Goal: Task Accomplishment & Management: Use online tool/utility

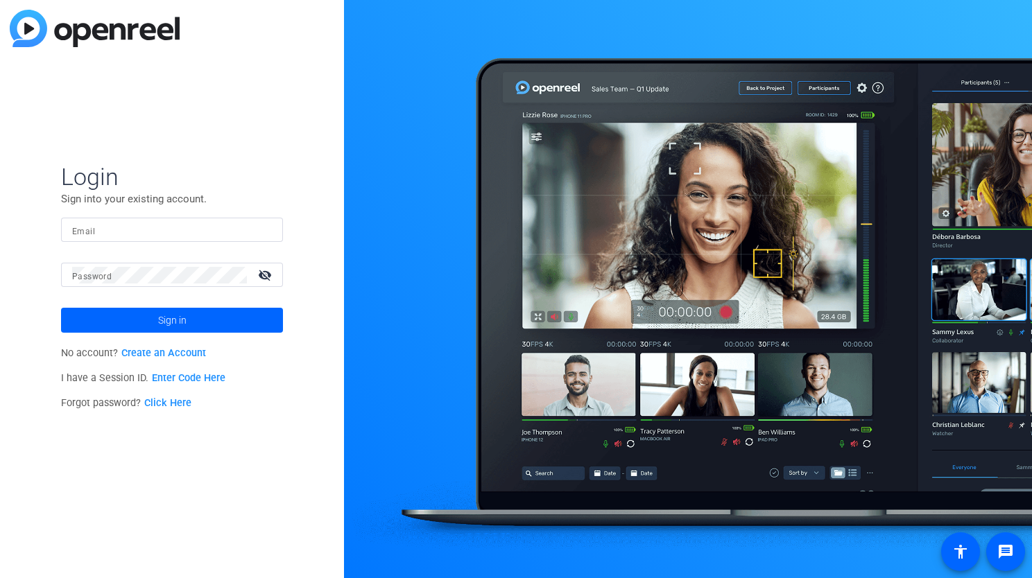
click at [139, 236] on input "Email" at bounding box center [172, 230] width 200 height 17
type input "christian.llanos@ey.com"
click at [61, 308] on button "Sign in" at bounding box center [172, 320] width 222 height 25
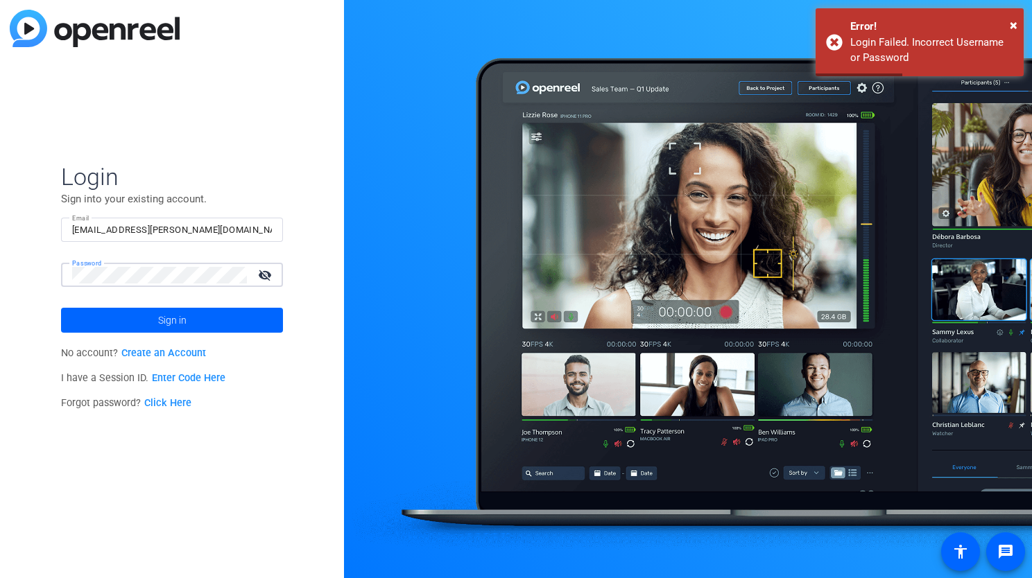
click at [25, 270] on div "Login Sign into your existing account. Email christian.llanos@ey.com Password v…" at bounding box center [172, 289] width 344 height 578
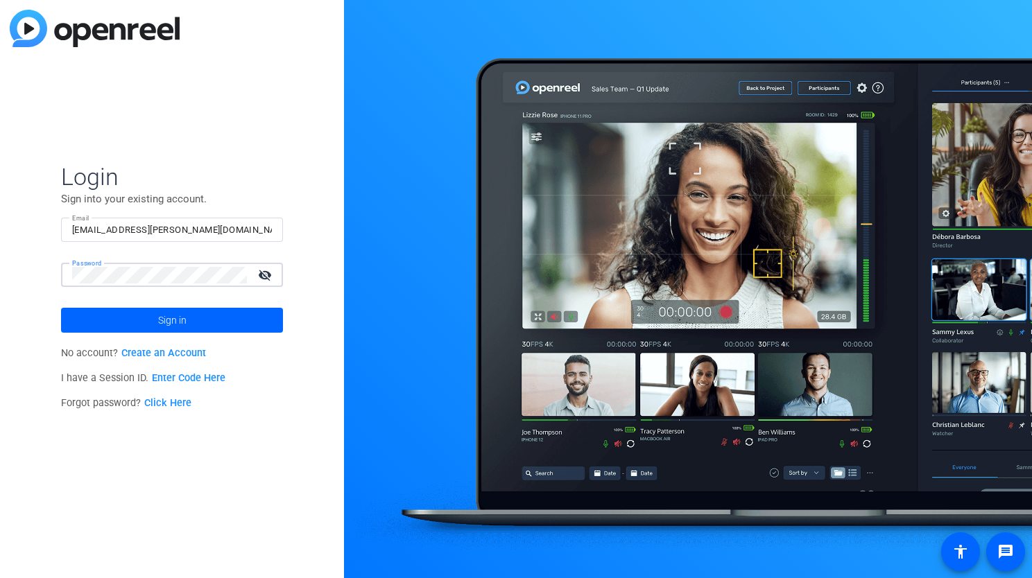
click at [61, 308] on button "Sign in" at bounding box center [172, 320] width 222 height 25
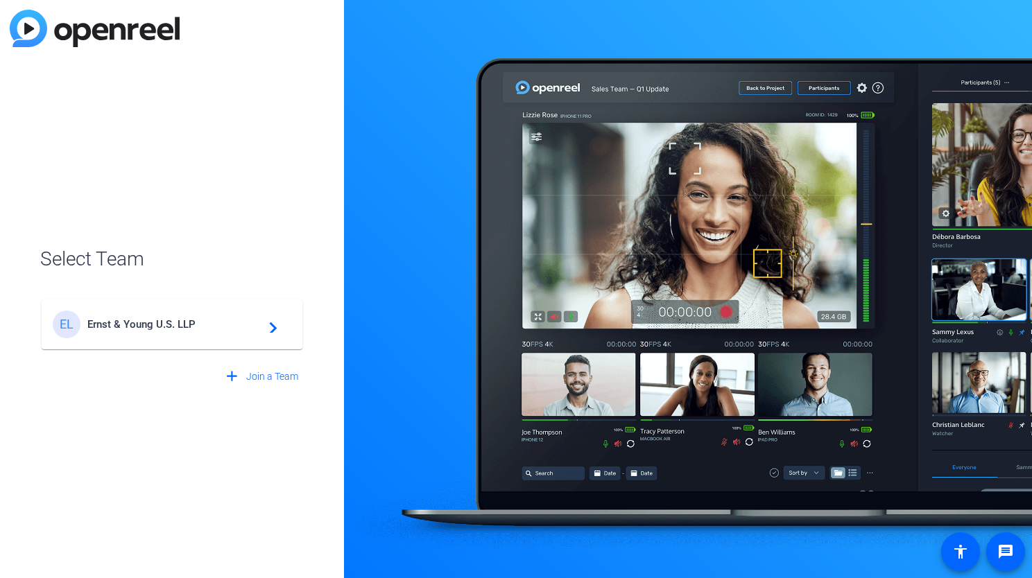
click at [166, 320] on span "Ernst & Young U.S. LLP" at bounding box center [173, 324] width 173 height 12
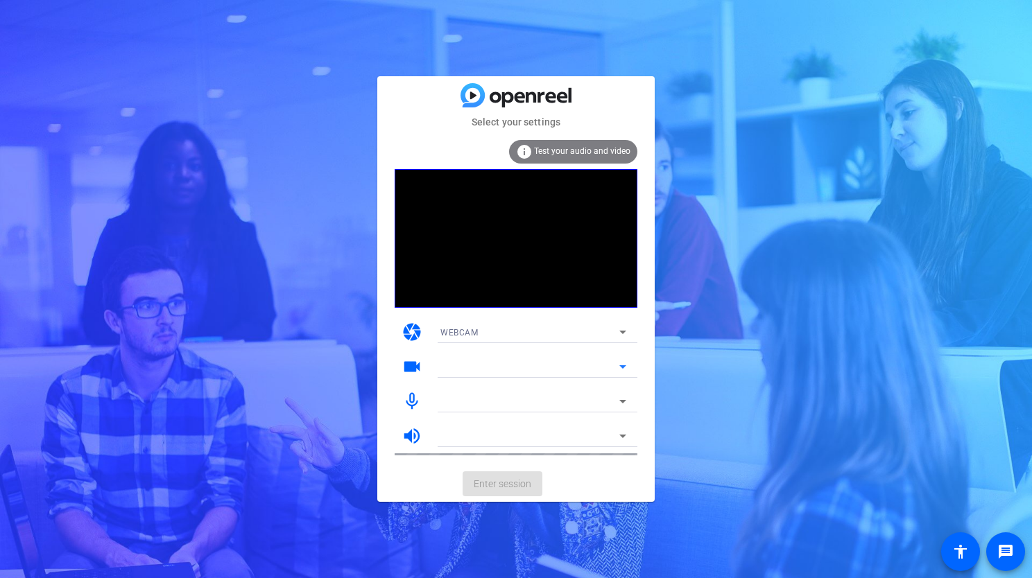
click at [615, 370] on icon at bounding box center [623, 367] width 17 height 17
click at [502, 489] on span "Enter session" at bounding box center [503, 484] width 58 height 15
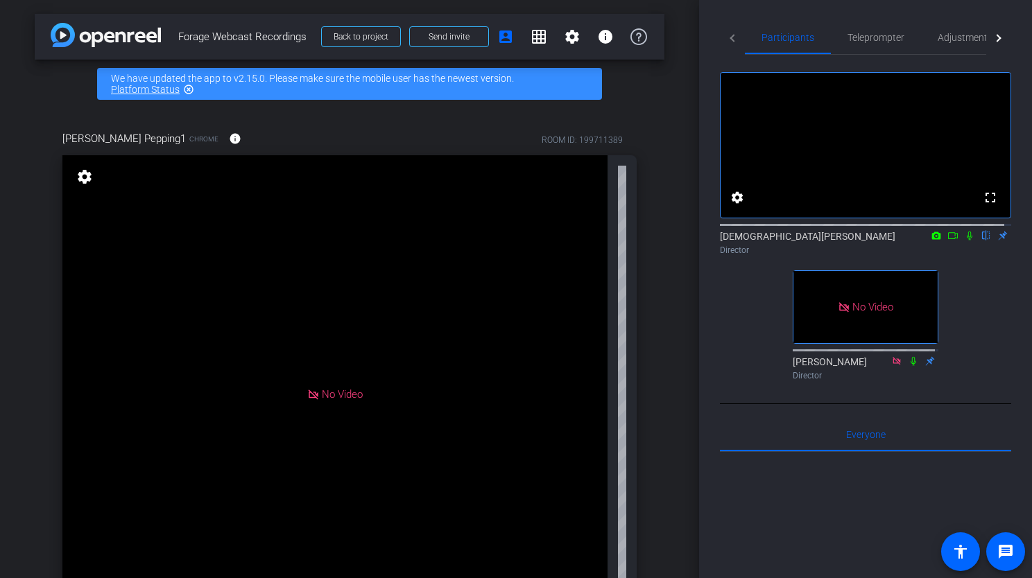
click at [738, 427] on div "fullscreen settings Christian Ilanos flip Director No Video Lalo Moreno Directo…" at bounding box center [865, 466] width 291 height 823
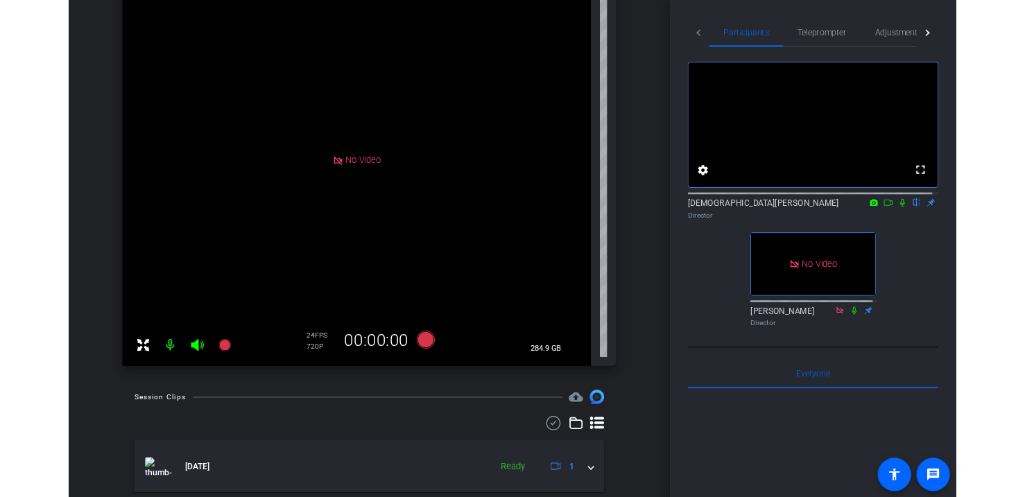
scroll to position [139, 0]
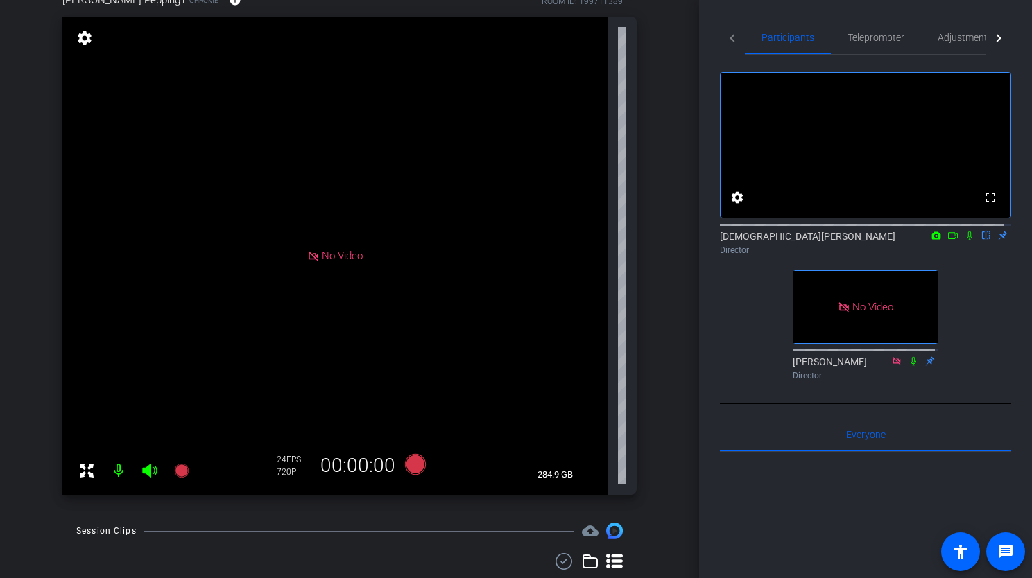
click at [949, 241] on icon at bounding box center [952, 236] width 11 height 10
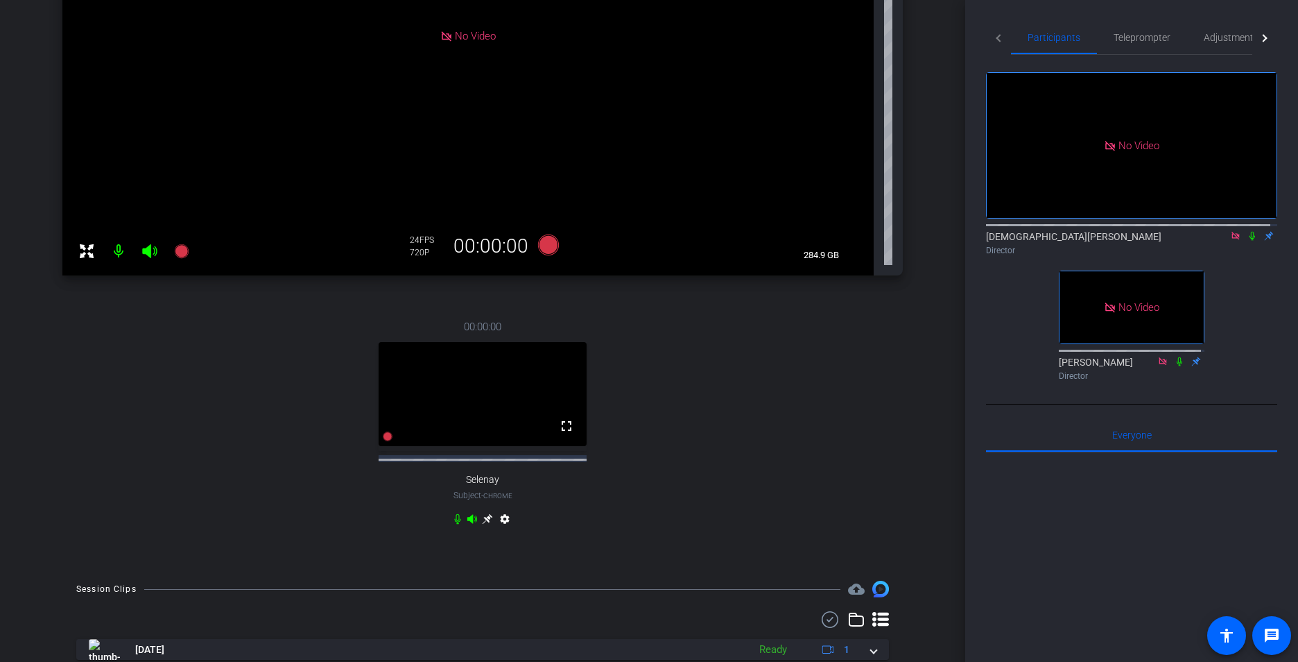
scroll to position [347, 0]
click at [483, 523] on icon at bounding box center [487, 519] width 11 height 11
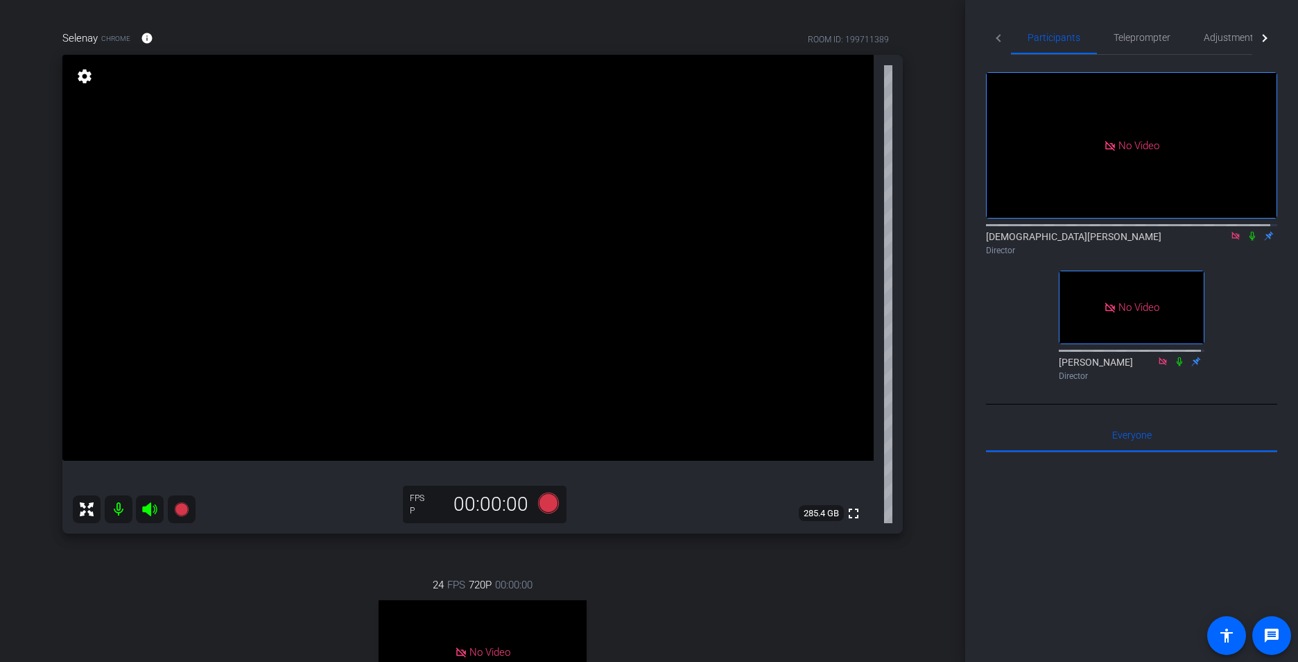
scroll to position [0, 0]
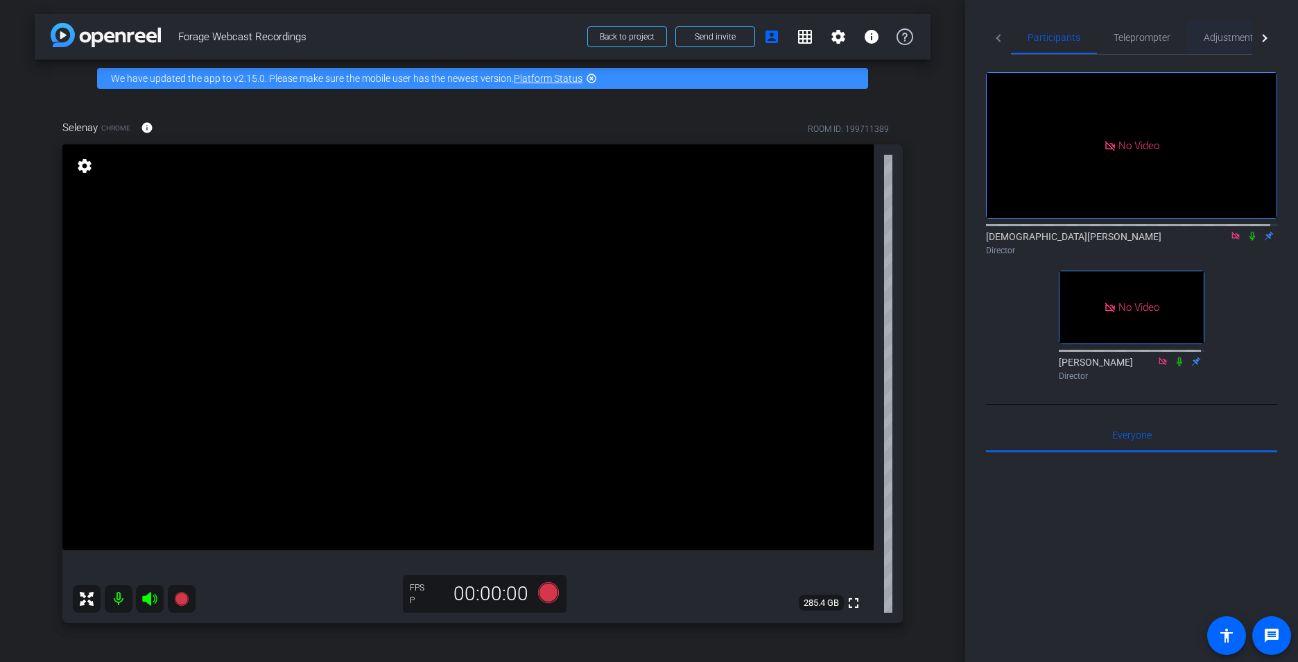
click at [1031, 35] on span "Adjustments" at bounding box center [1231, 38] width 55 height 10
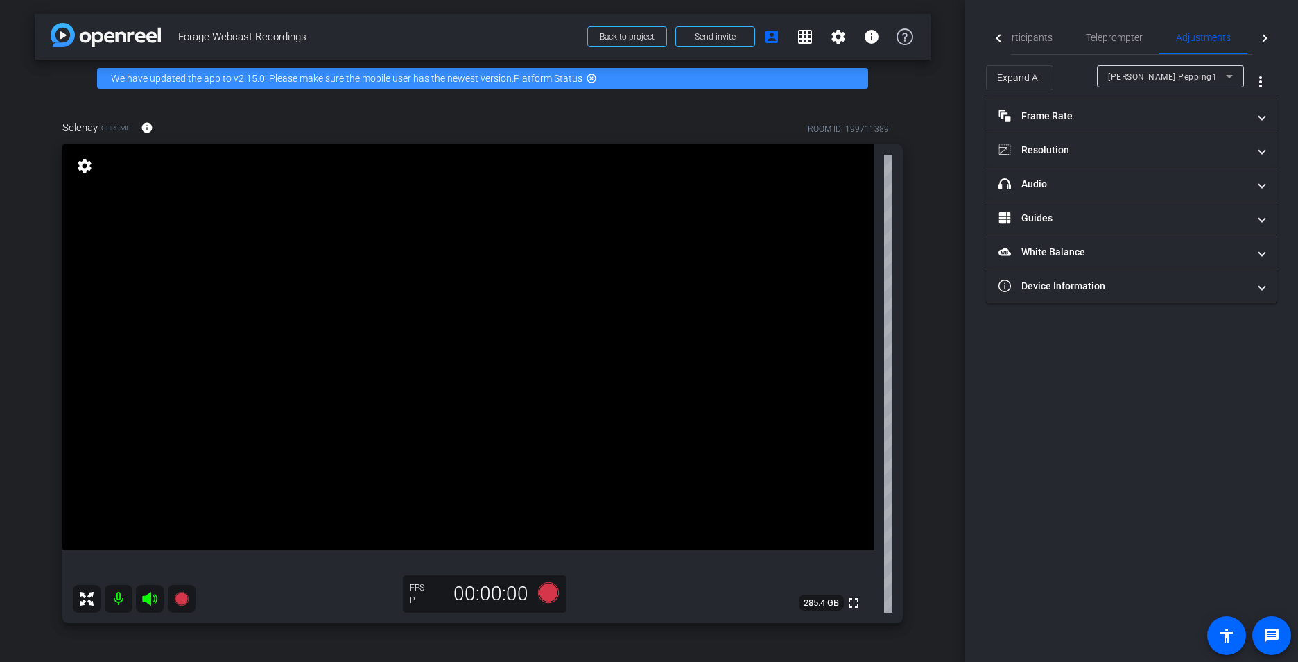
click at [1031, 63] on div "Expand All Kristy Pepping1 more_vert" at bounding box center [1131, 77] width 291 height 44
click at [1031, 74] on icon at bounding box center [1229, 76] width 17 height 17
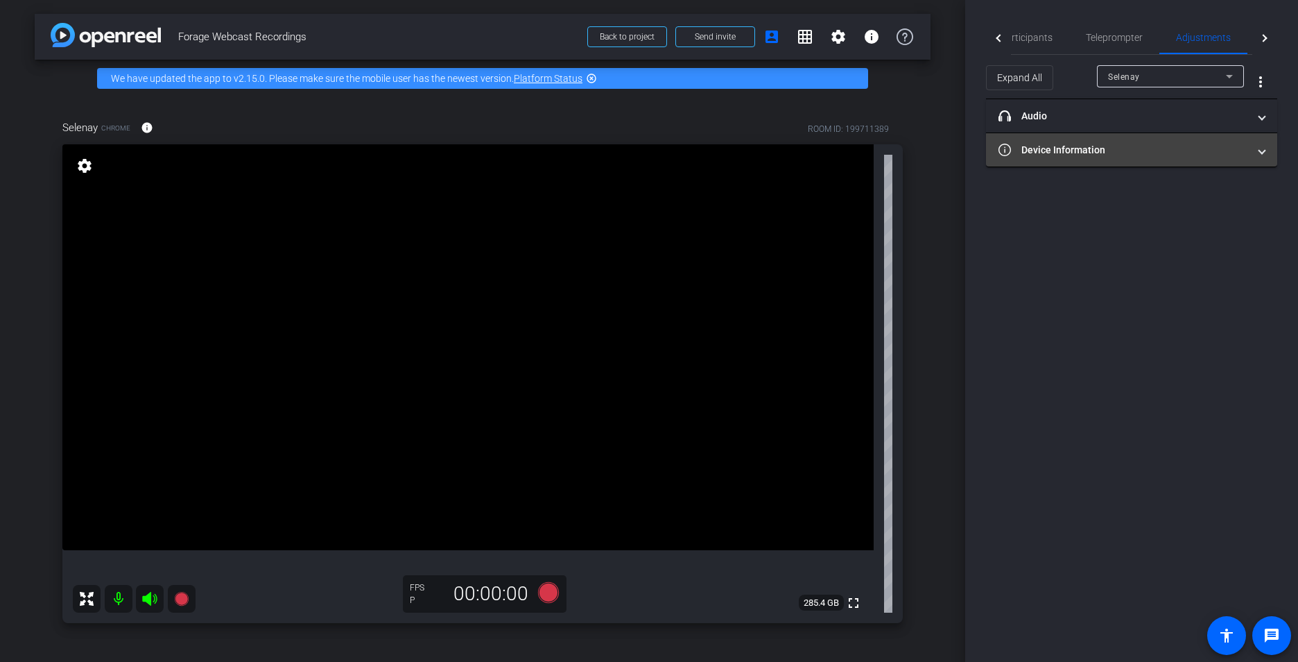
click at [1031, 159] on mat-expansion-panel-header "Device Information" at bounding box center [1131, 149] width 291 height 33
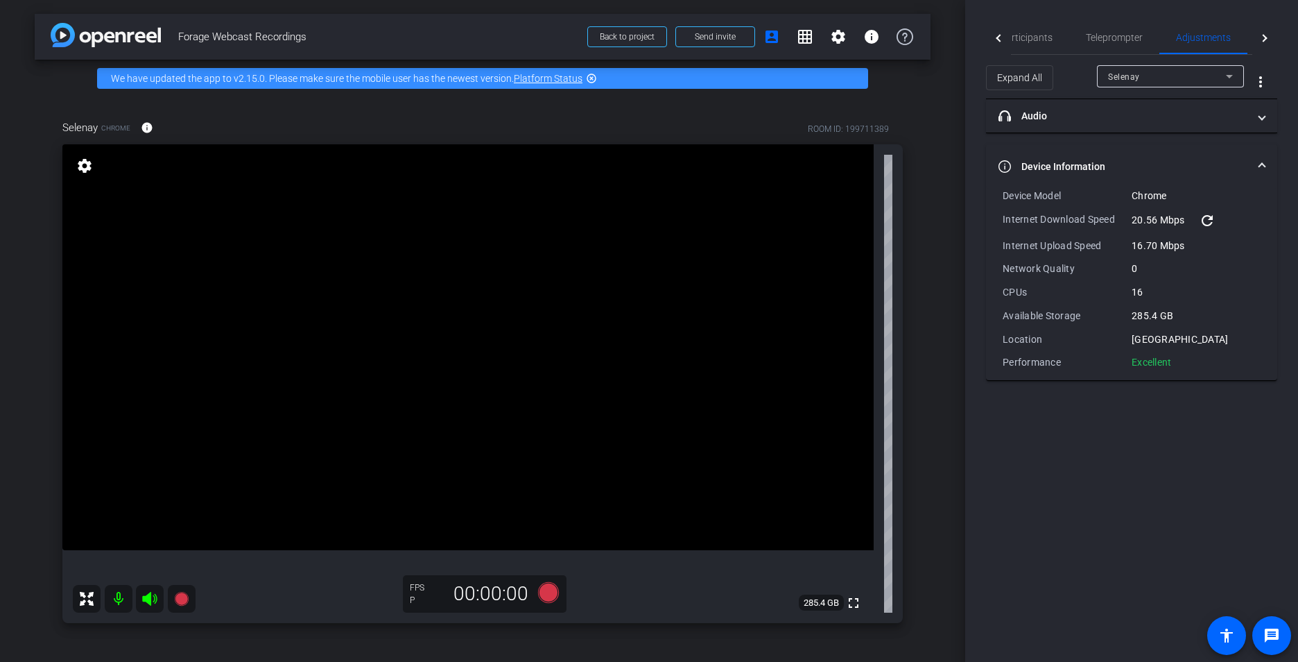
click at [1031, 471] on div "Participants Teleprompter Adjustments Live Christian Ilanos Director Lalo Moren…" at bounding box center [1131, 331] width 333 height 662
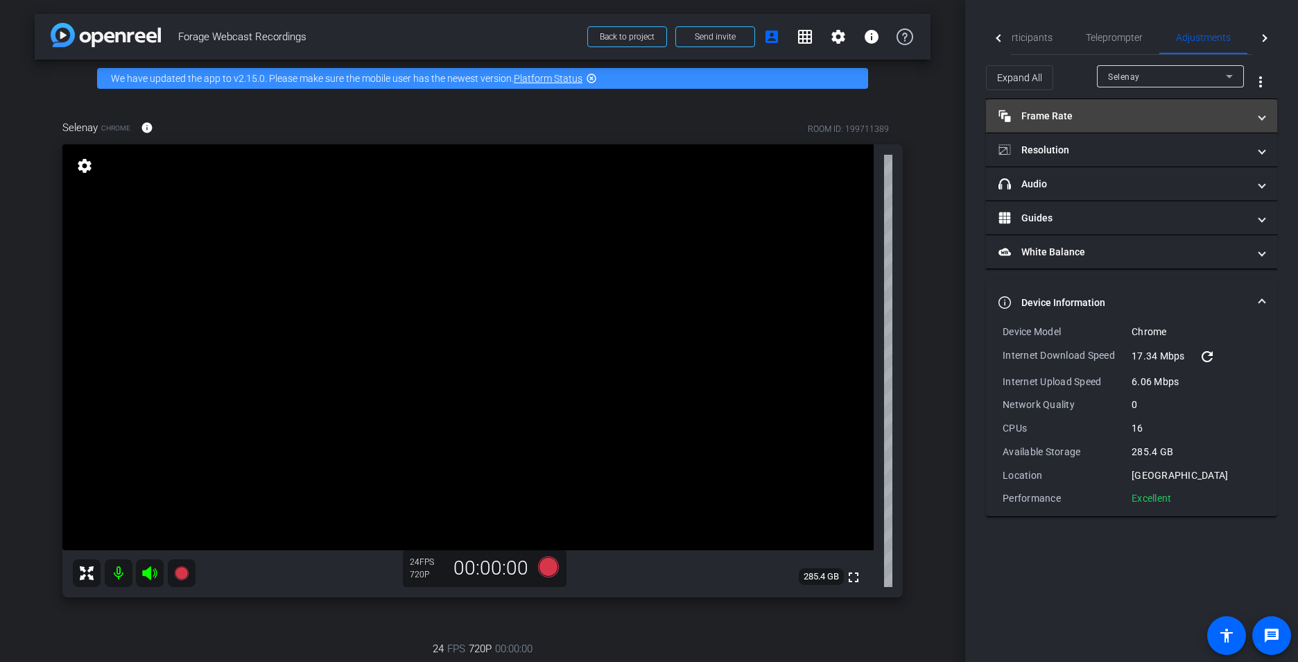
click at [1031, 111] on span at bounding box center [1263, 116] width 6 height 15
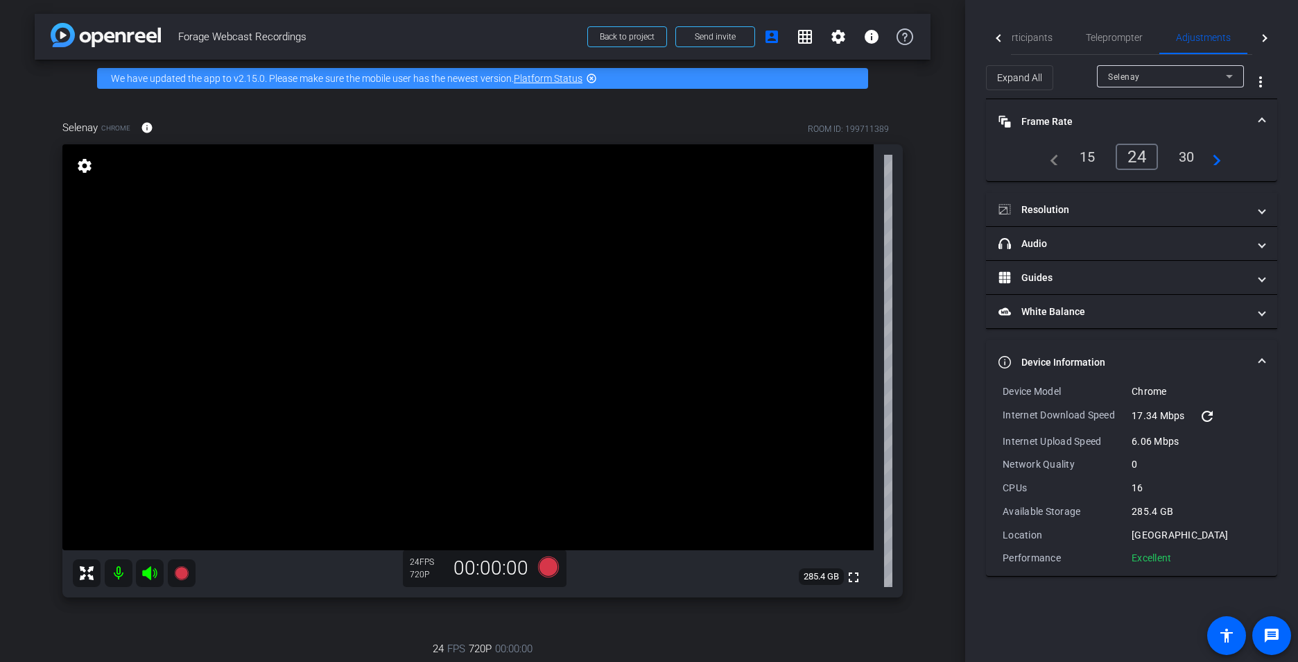
click at [1031, 152] on div "30" at bounding box center [1187, 157] width 37 height 24
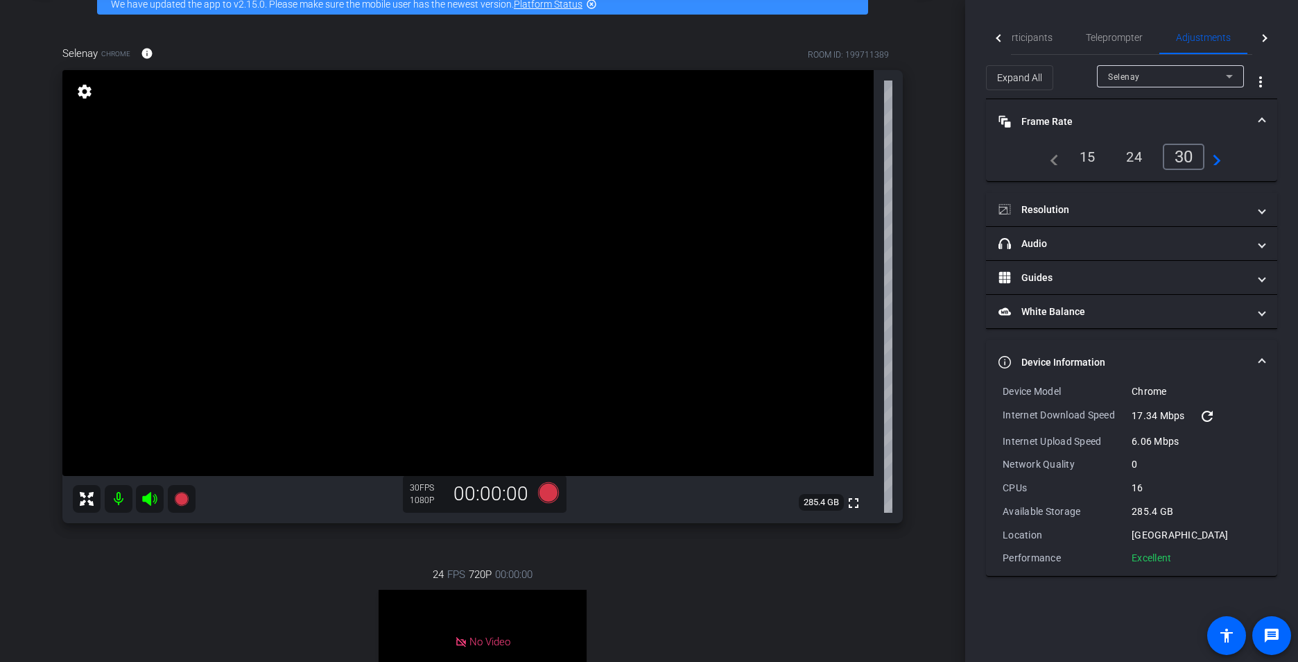
scroll to position [69, 0]
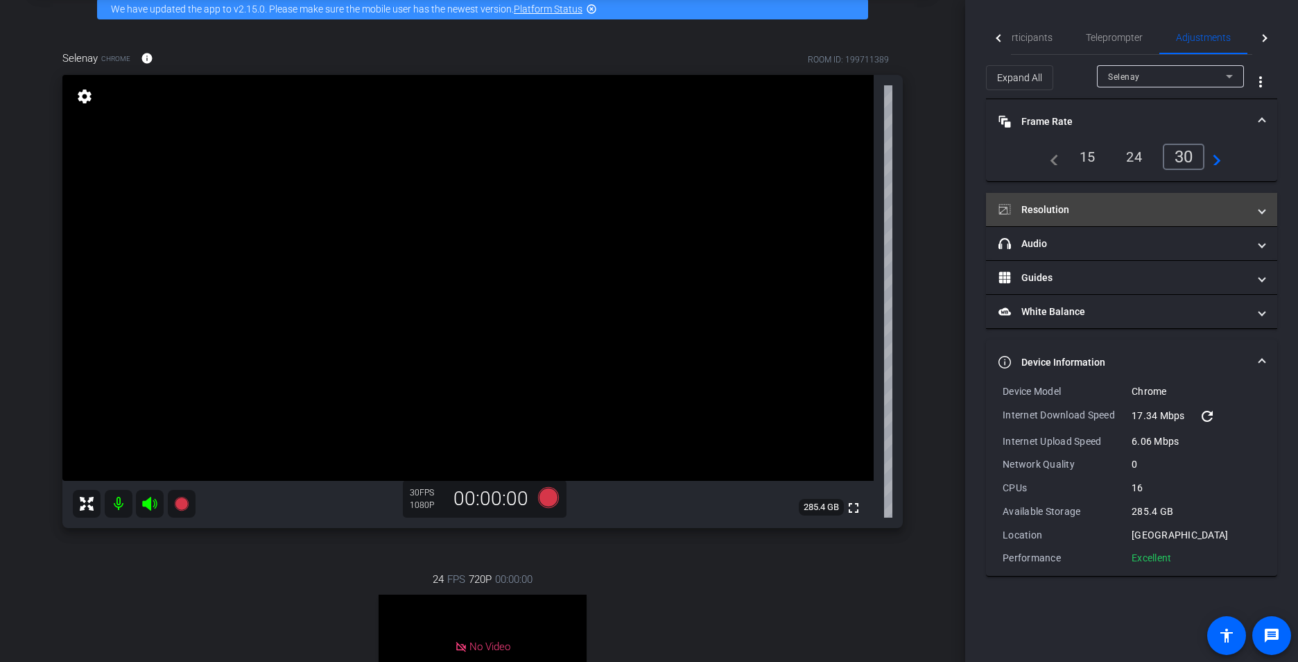
click at [1031, 205] on span at bounding box center [1263, 210] width 6 height 15
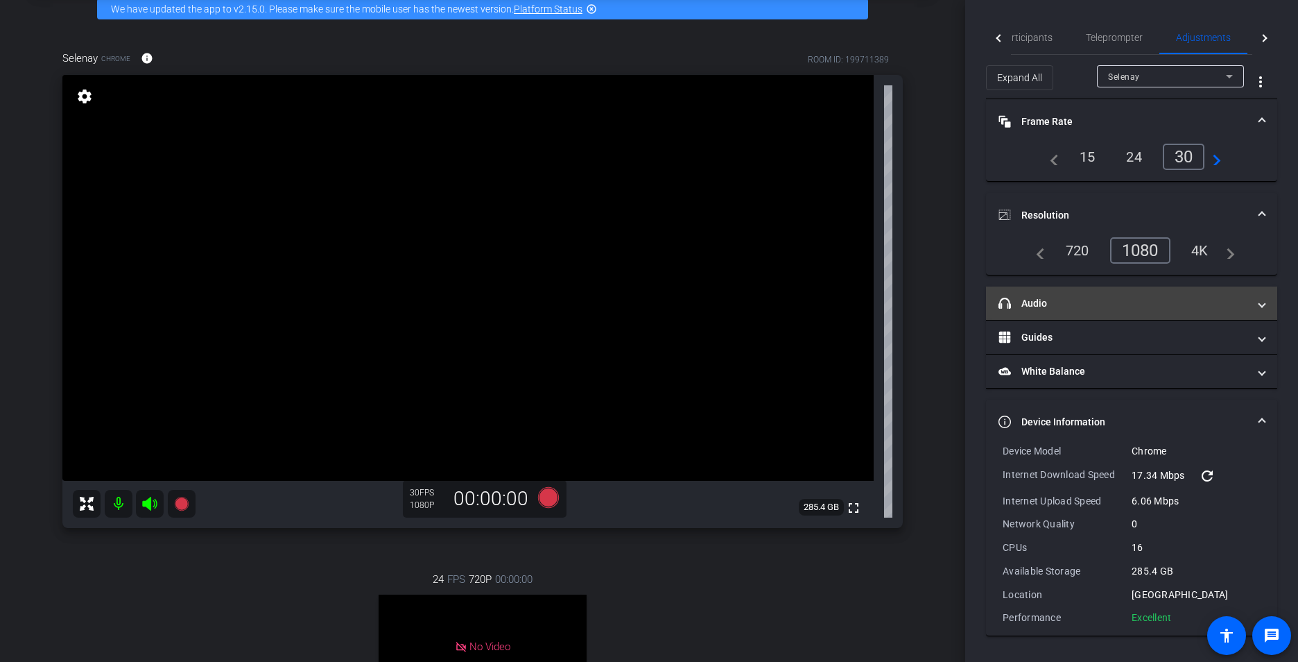
click at [1031, 313] on mat-expansion-panel-header "headphone icon Audio" at bounding box center [1131, 302] width 291 height 33
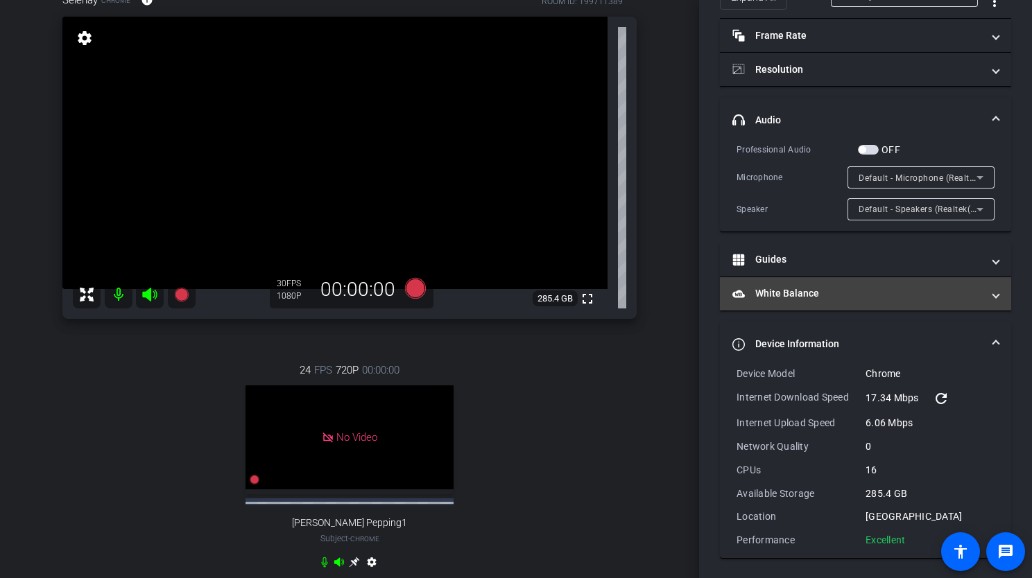
scroll to position [0, 0]
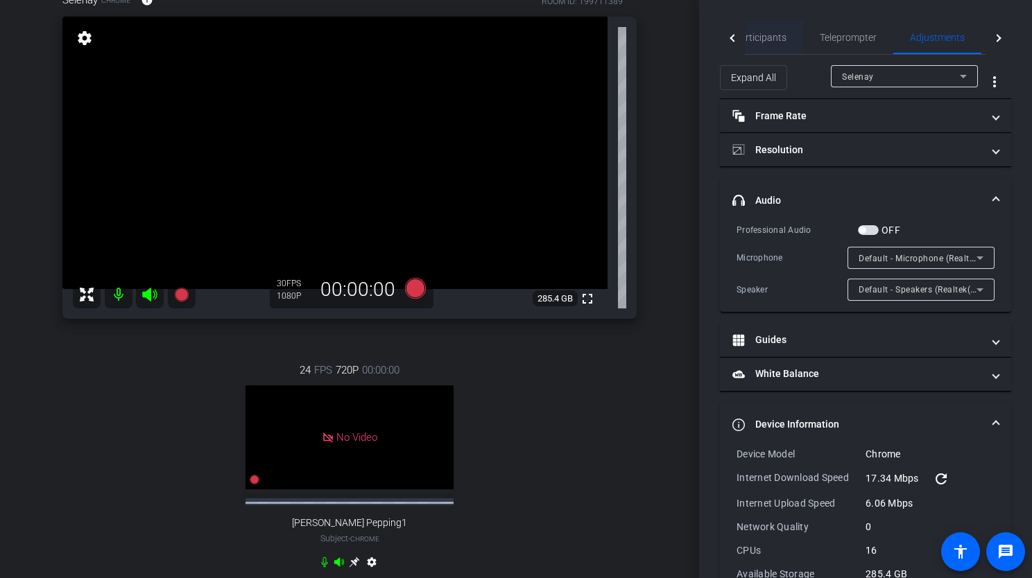
click at [771, 35] on span "Participants" at bounding box center [760, 38] width 53 height 10
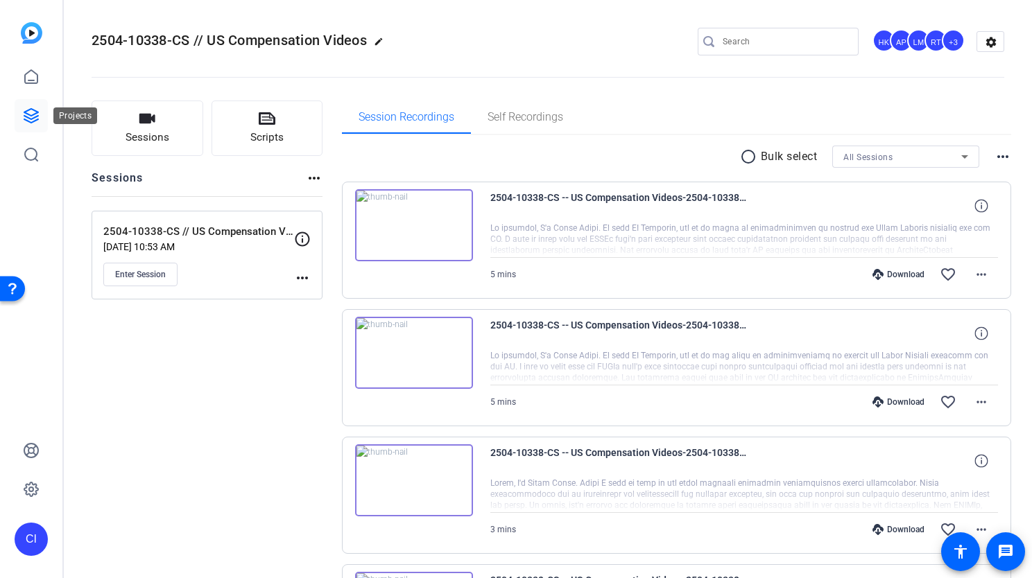
click at [37, 116] on icon at bounding box center [31, 116] width 14 height 14
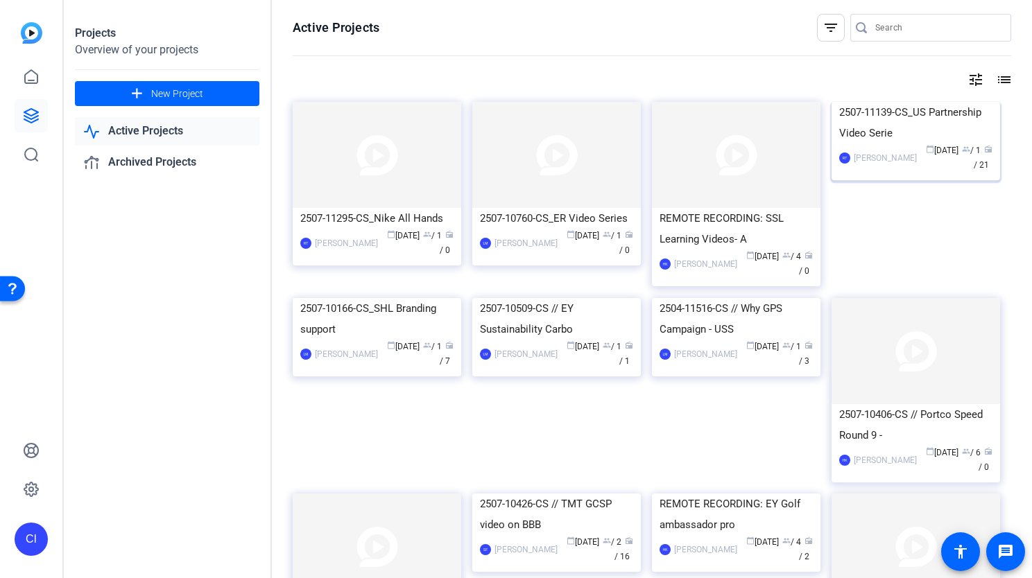
click at [891, 144] on div "2507-11139-CS_US Partnership Video Serie" at bounding box center [915, 123] width 153 height 42
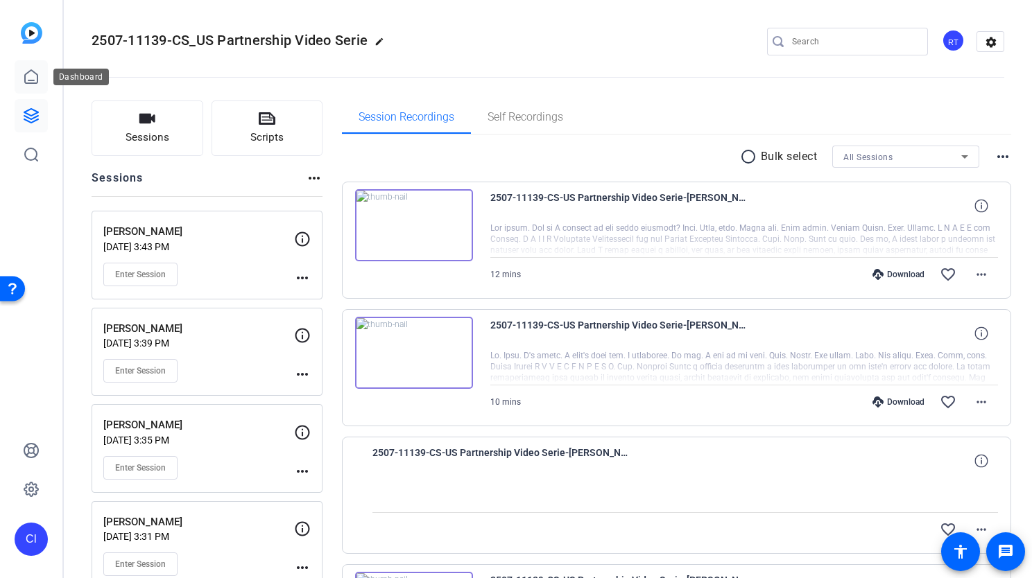
click at [25, 69] on icon at bounding box center [31, 77] width 17 height 17
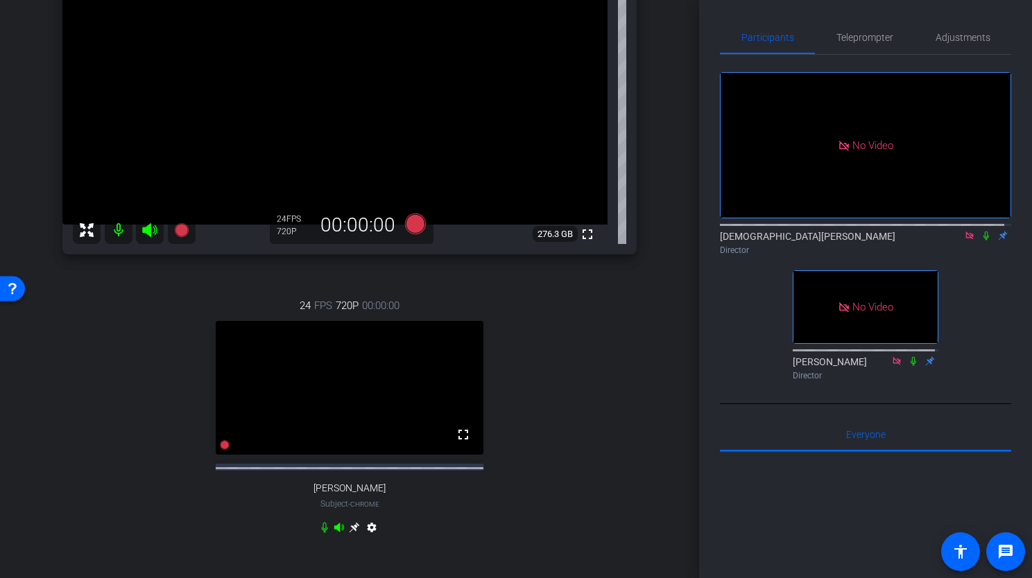
scroll to position [212, 0]
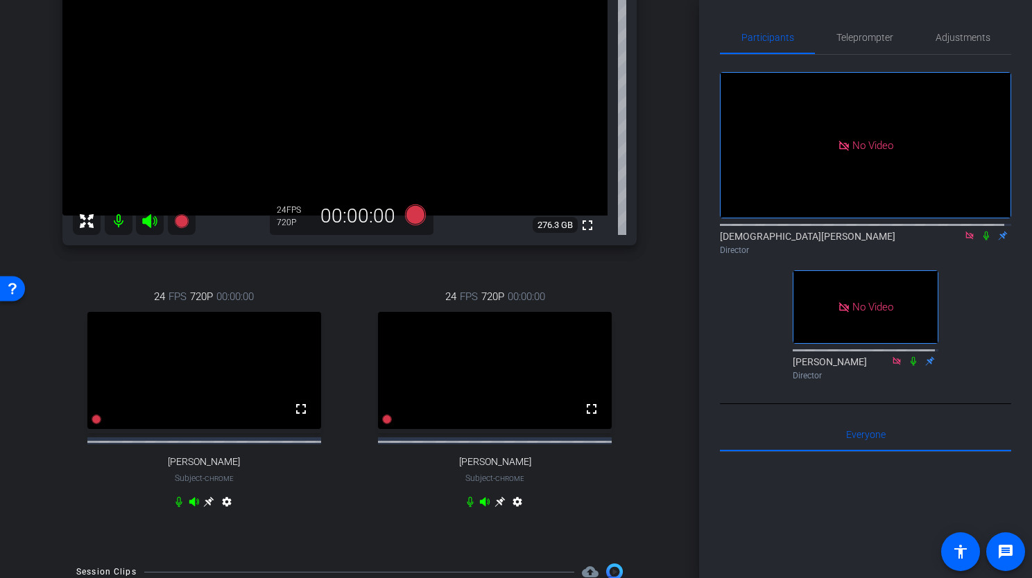
click at [495, 508] on icon at bounding box center [500, 502] width 11 height 11
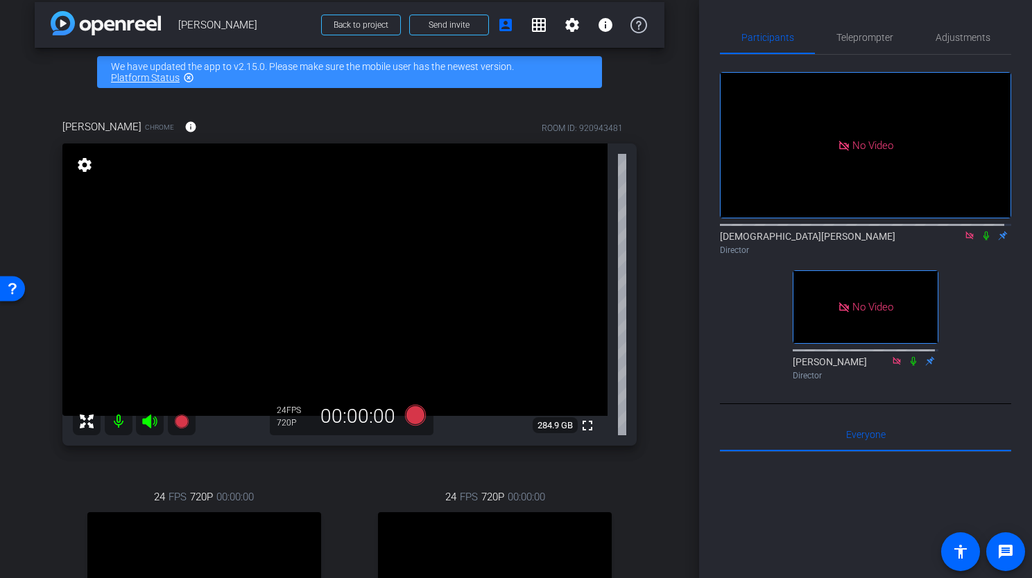
scroll to position [4, 0]
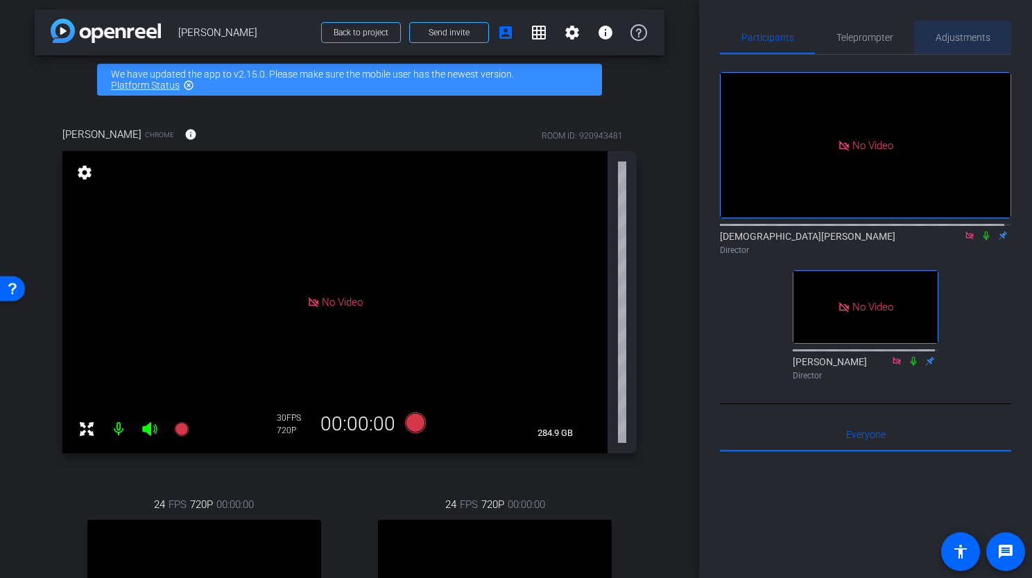
click at [948, 48] on span "Adjustments" at bounding box center [963, 37] width 55 height 33
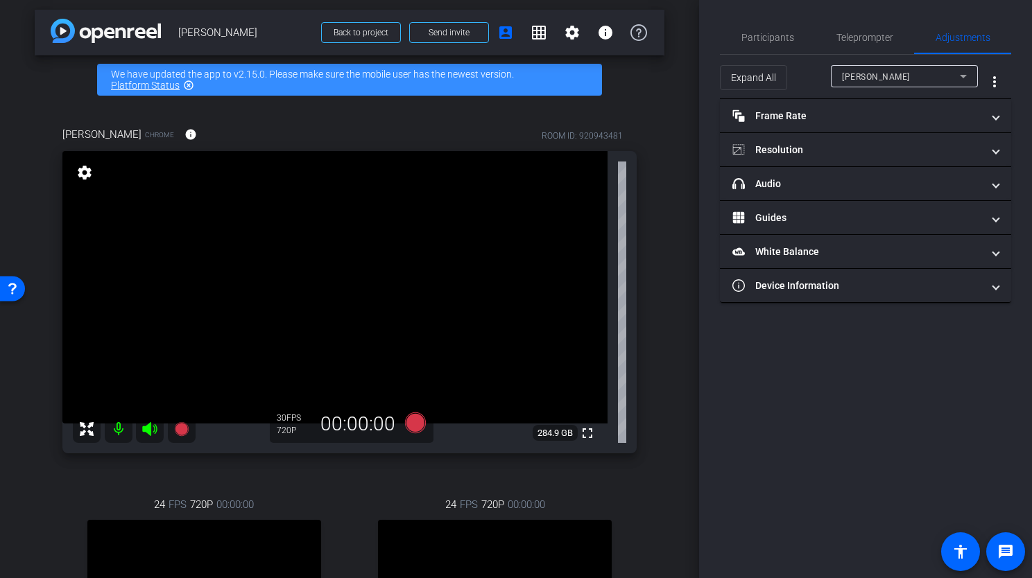
click at [938, 74] on div "Steve" at bounding box center [901, 76] width 118 height 17
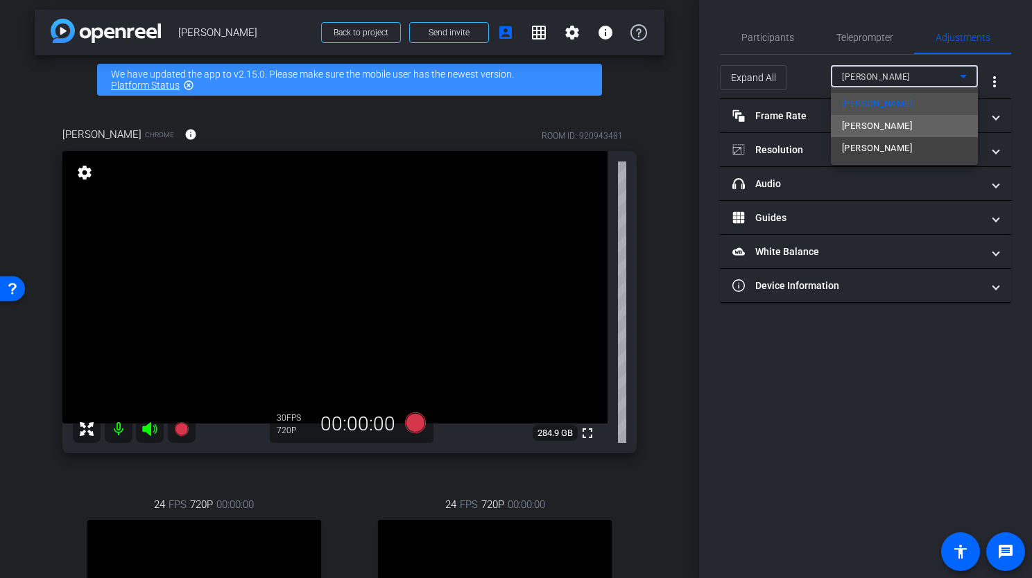
click at [877, 129] on span "Emma Gresser" at bounding box center [877, 126] width 70 height 17
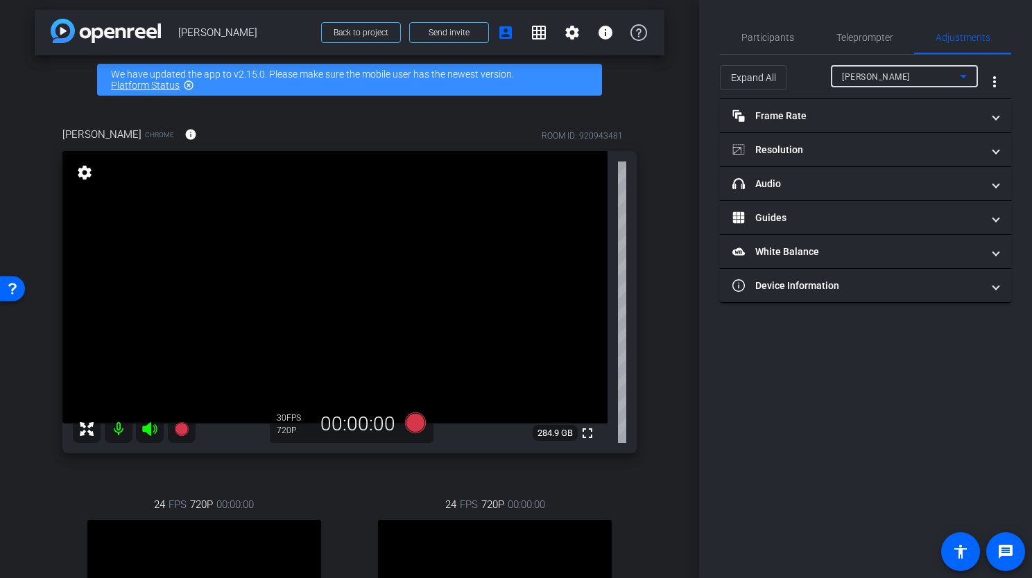
click at [937, 76] on div "Emma Gresser" at bounding box center [901, 76] width 118 height 17
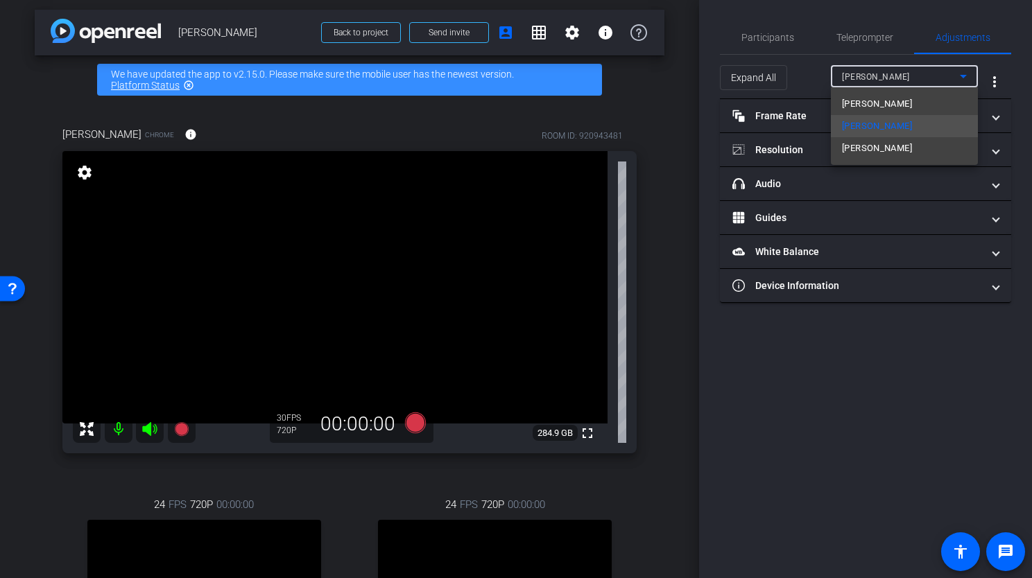
click at [901, 143] on span "[PERSON_NAME]" at bounding box center [877, 148] width 70 height 17
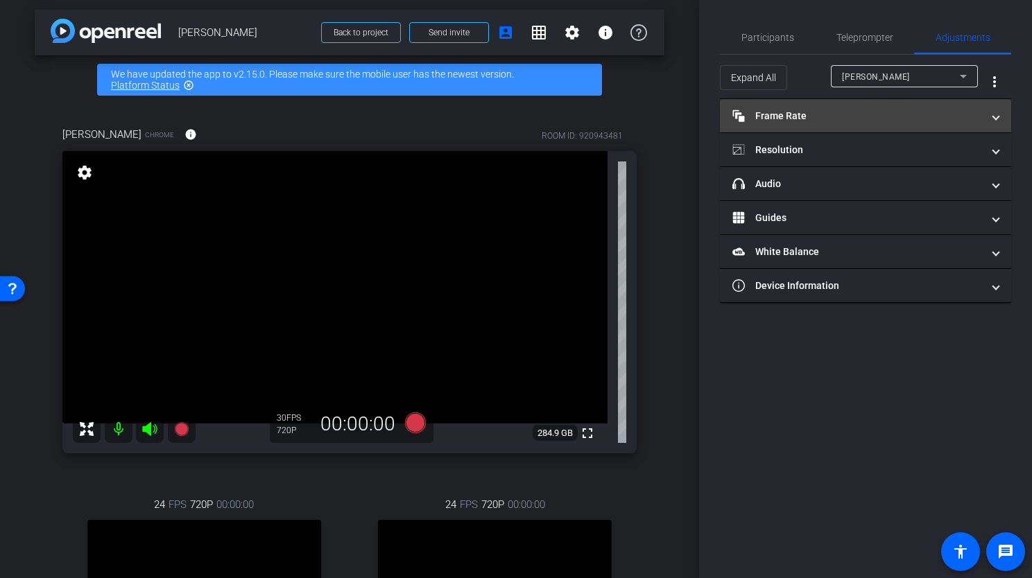
click at [994, 118] on span at bounding box center [996, 116] width 6 height 15
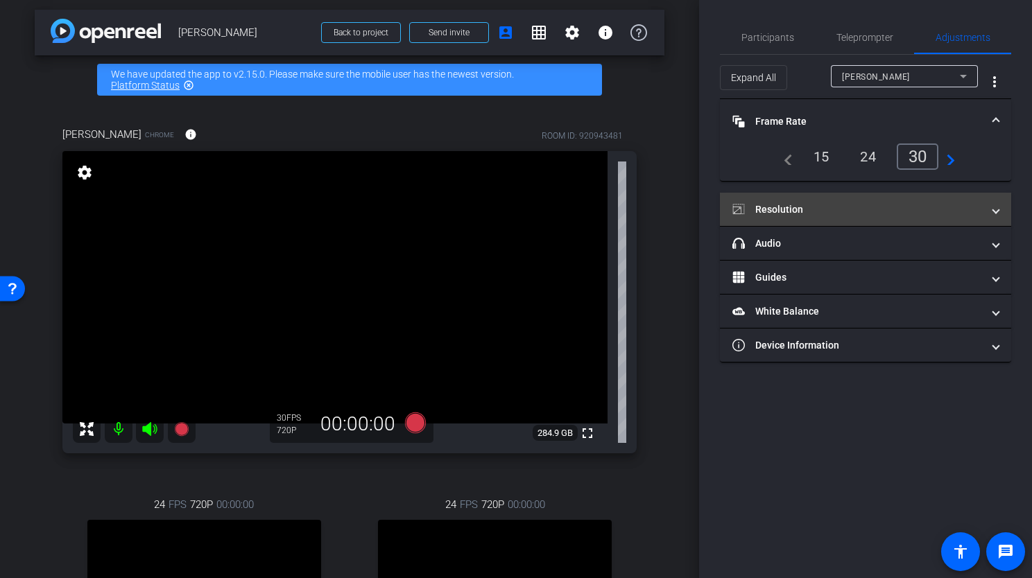
click at [992, 204] on span "Resolution" at bounding box center [862, 210] width 261 height 15
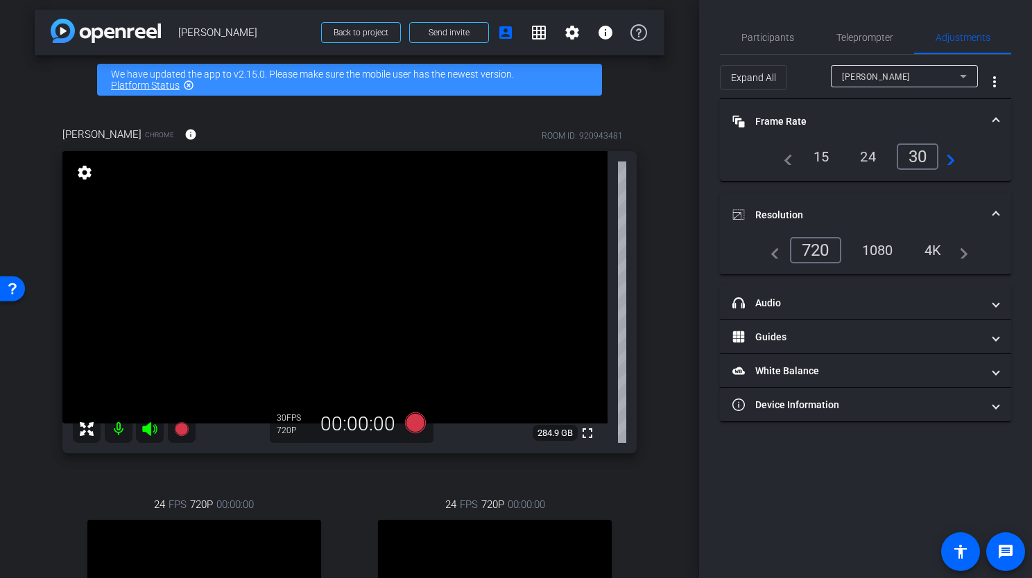
click at [880, 250] on div "1080" at bounding box center [878, 251] width 52 height 24
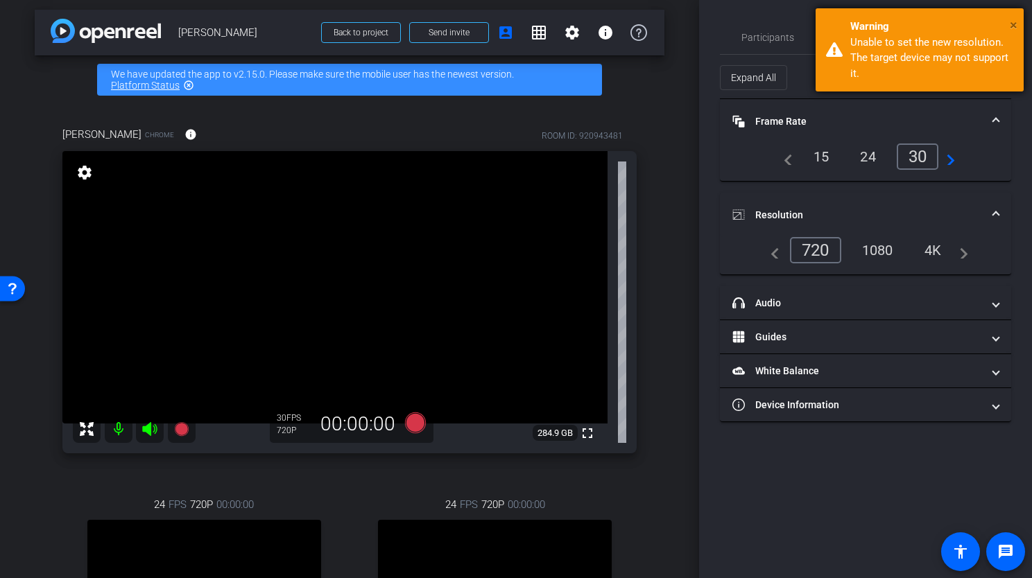
click at [1012, 21] on span "×" at bounding box center [1014, 25] width 8 height 17
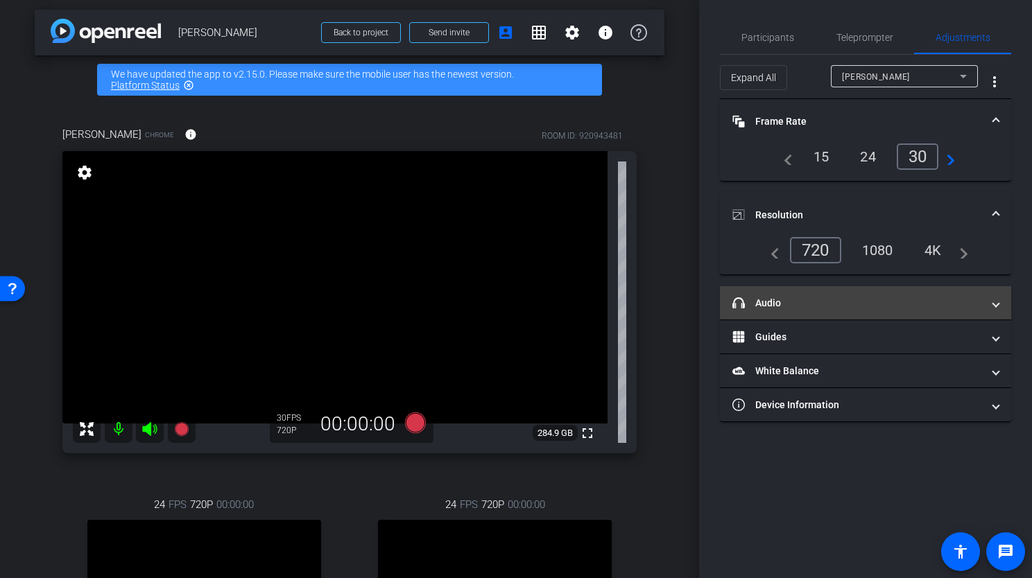
click at [949, 304] on mat-panel-title "headphone icon Audio" at bounding box center [857, 303] width 250 height 15
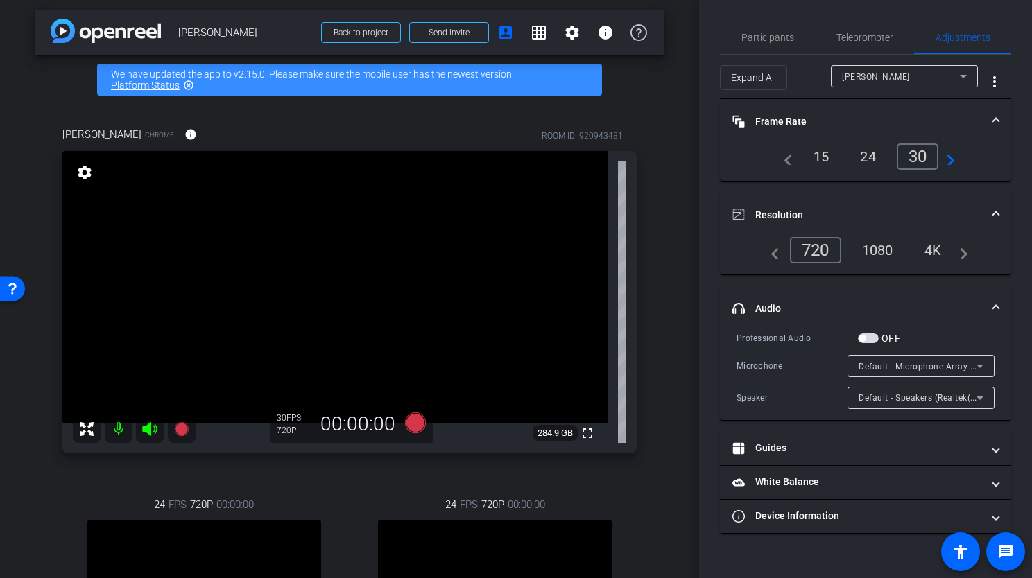
click at [997, 309] on span at bounding box center [996, 309] width 6 height 15
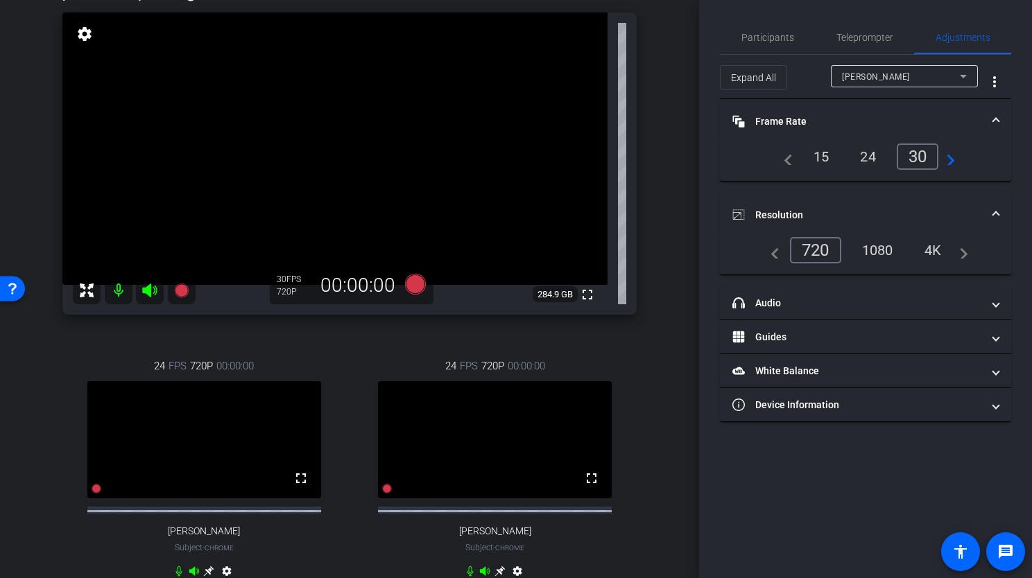
scroll to position [74, 0]
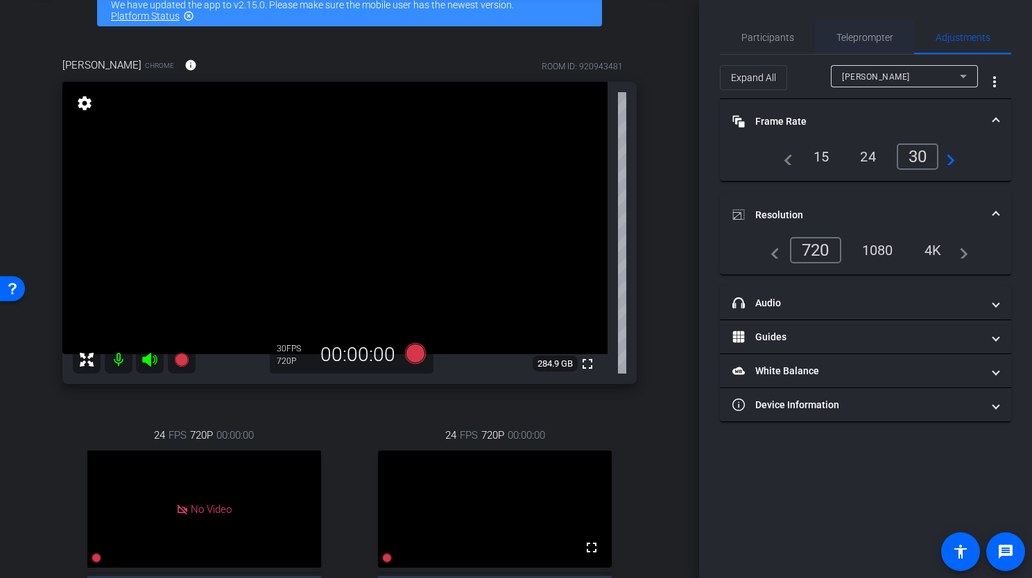
click at [889, 39] on span "Teleprompter" at bounding box center [864, 38] width 57 height 10
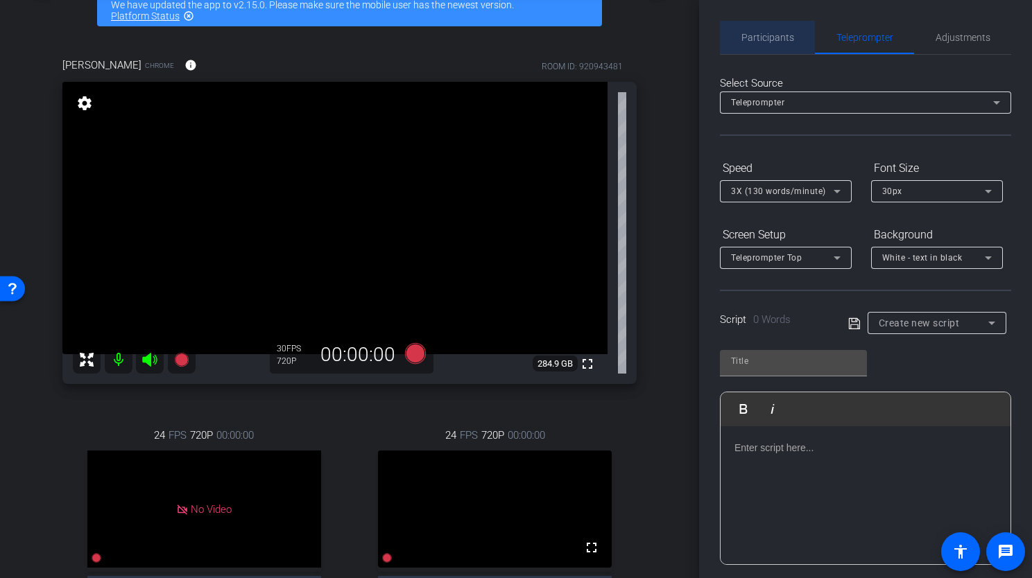
click at [775, 37] on span "Participants" at bounding box center [767, 38] width 53 height 10
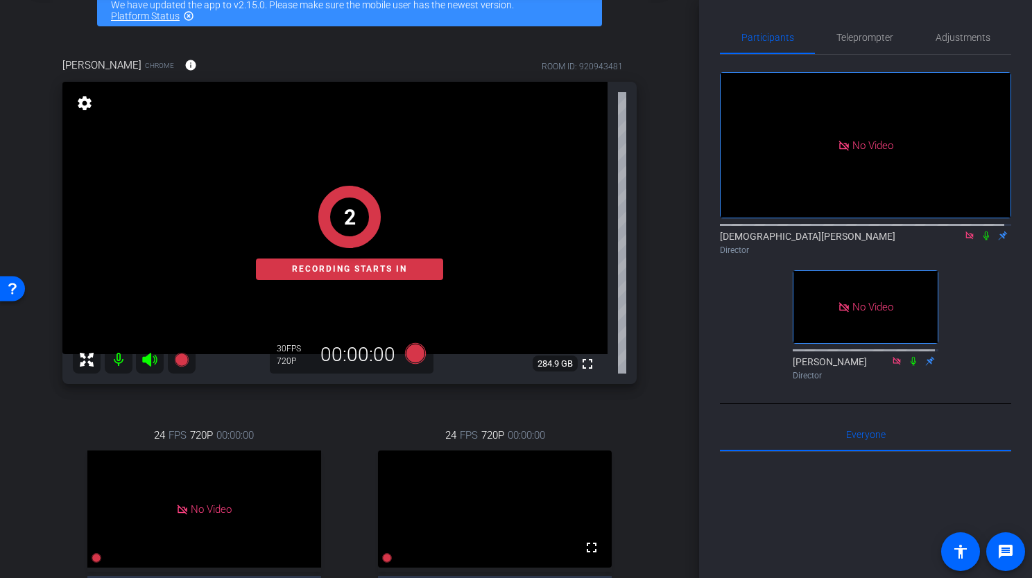
click at [983, 234] on icon at bounding box center [986, 236] width 6 height 9
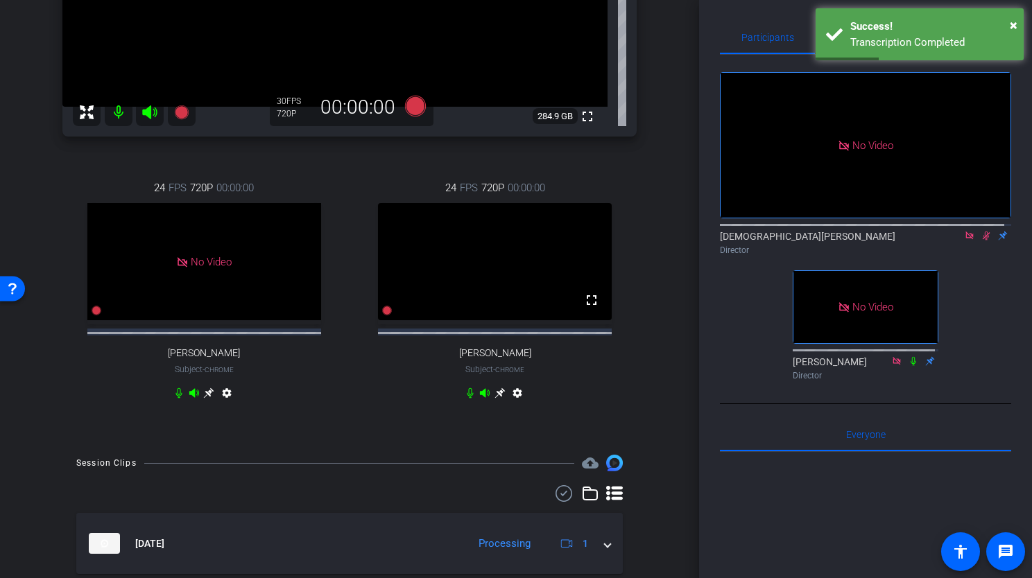
scroll to position [380, 0]
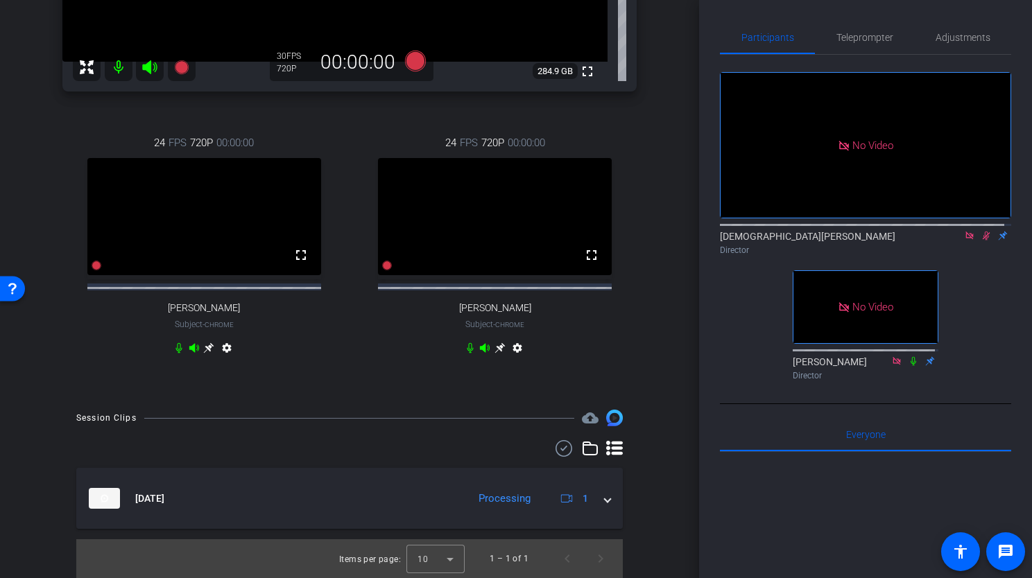
drag, startPoint x: 979, startPoint y: 234, endPoint x: 988, endPoint y: 238, distance: 9.9
click at [981, 234] on icon at bounding box center [986, 236] width 11 height 10
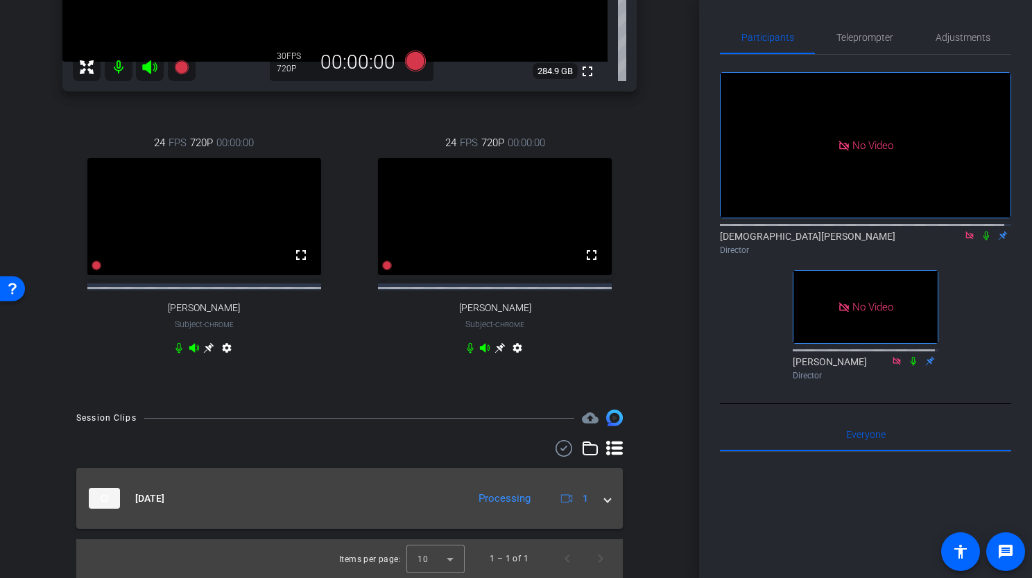
click at [596, 501] on div "Aug 11, 2025 Processing 1" at bounding box center [347, 498] width 516 height 21
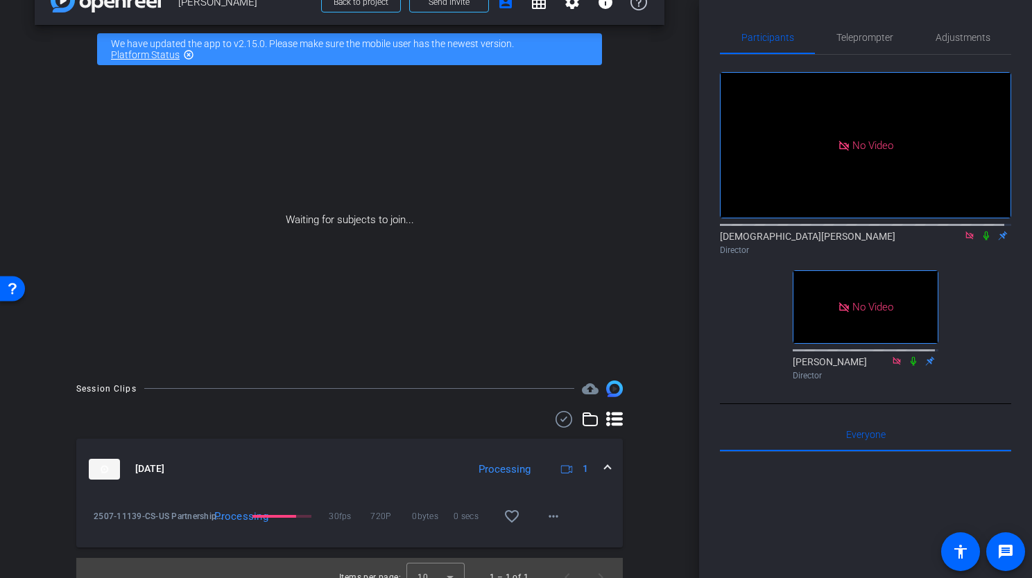
scroll to position [53, 0]
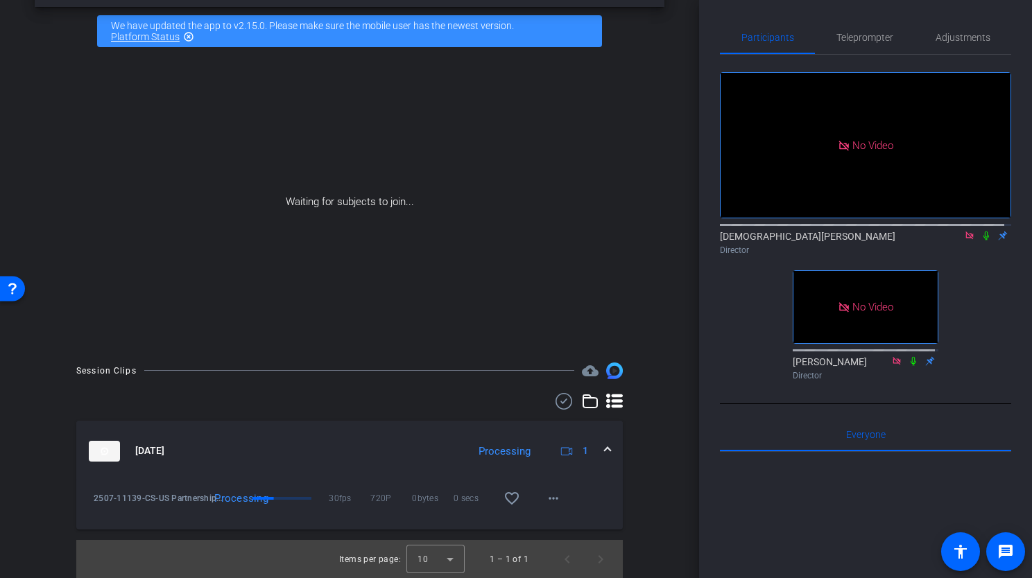
click at [981, 231] on icon at bounding box center [986, 236] width 11 height 10
